Goal: Task Accomplishment & Management: Use online tool/utility

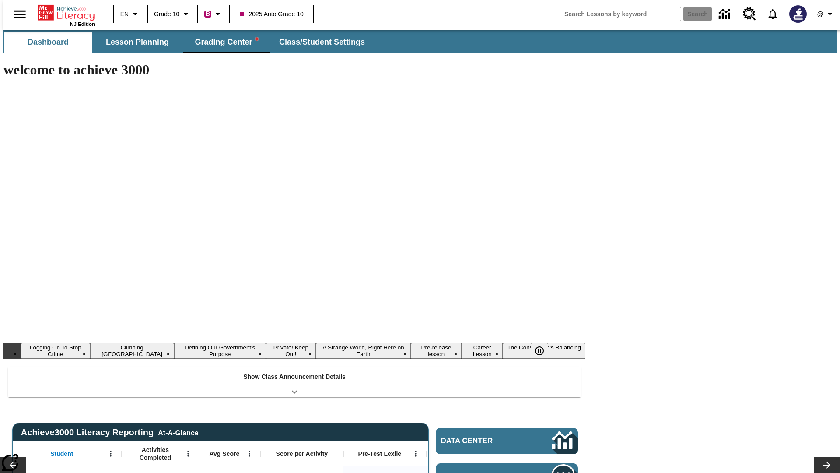
click at [223, 42] on span "Grading Center" at bounding box center [226, 42] width 63 height 10
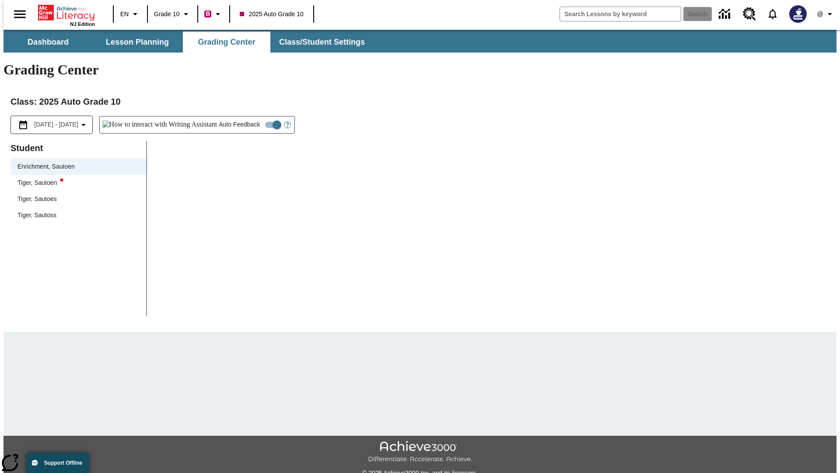
click at [75, 178] on div "Tiger, Sautoen" at bounding box center [79, 182] width 122 height 9
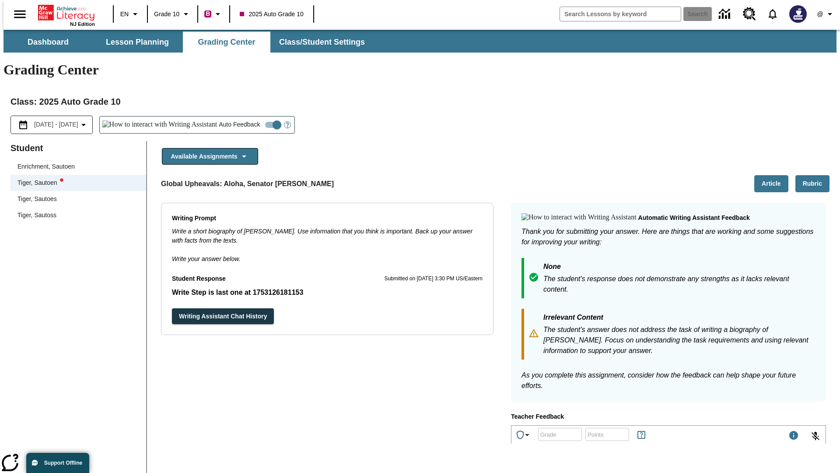
scroll to position [151, 0]
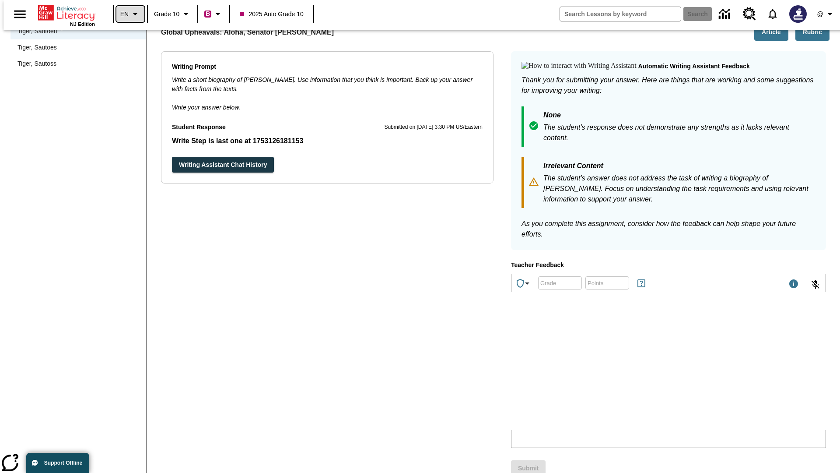
click at [130, 14] on icon "Language: EN, Select a language" at bounding box center [135, 14] width 11 height 11
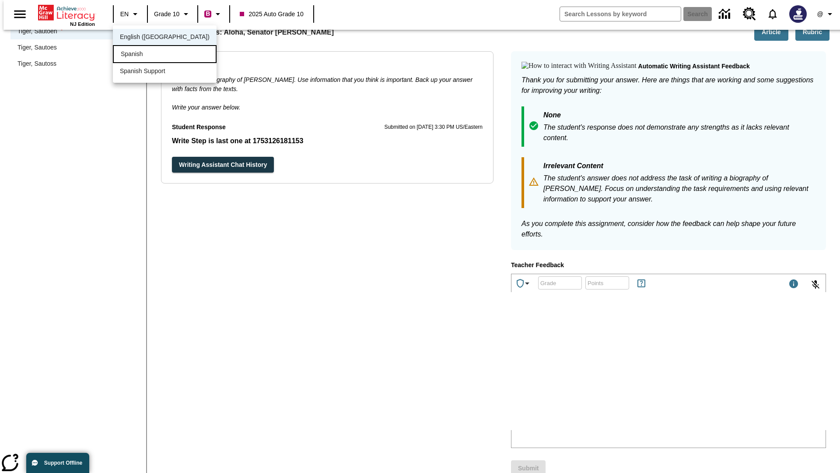
click at [146, 55] on div "Spanish" at bounding box center [165, 54] width 104 height 18
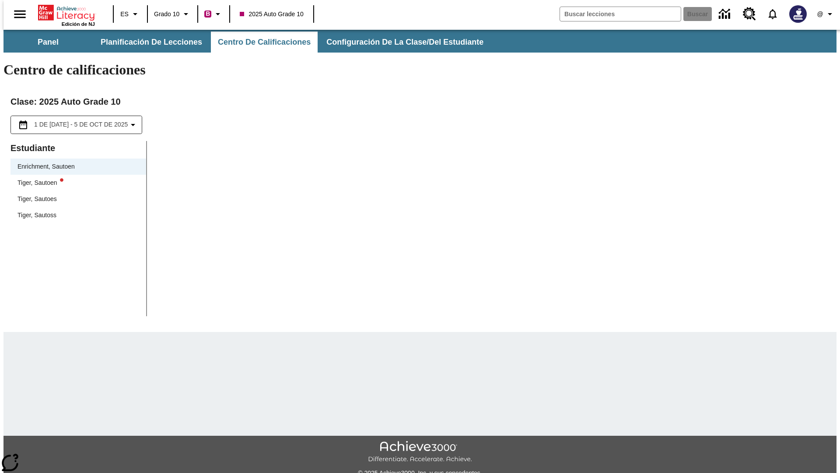
click at [75, 178] on div "Tiger, Sautoen" at bounding box center [79, 182] width 122 height 9
